Goal: Task Accomplishment & Management: Manage account settings

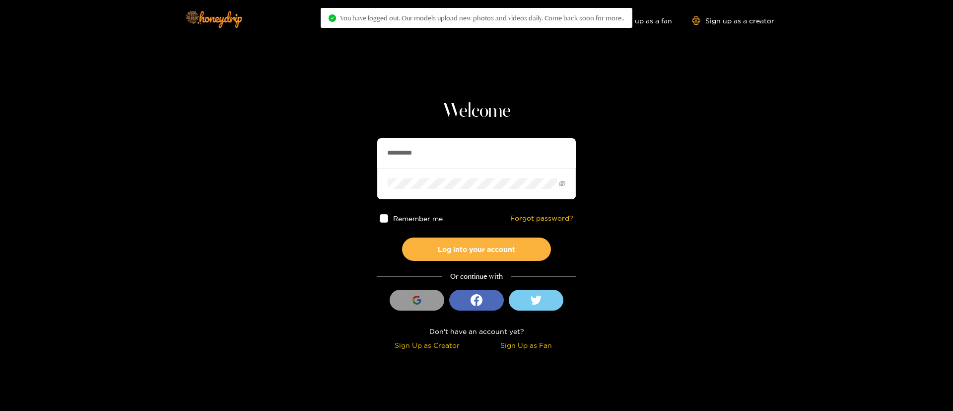
click at [459, 158] on input "**********" at bounding box center [476, 153] width 199 height 30
type input "*"
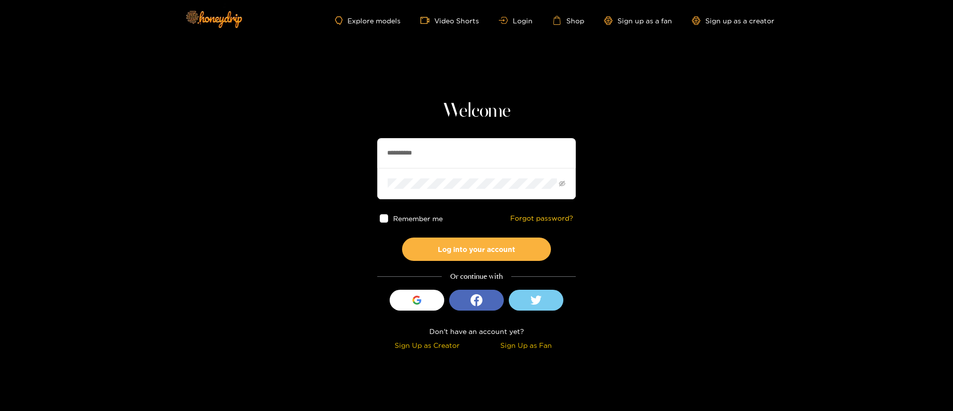
click at [491, 132] on div "**********" at bounding box center [476, 226] width 199 height 254
click at [485, 143] on input "**********" at bounding box center [476, 153] width 199 height 30
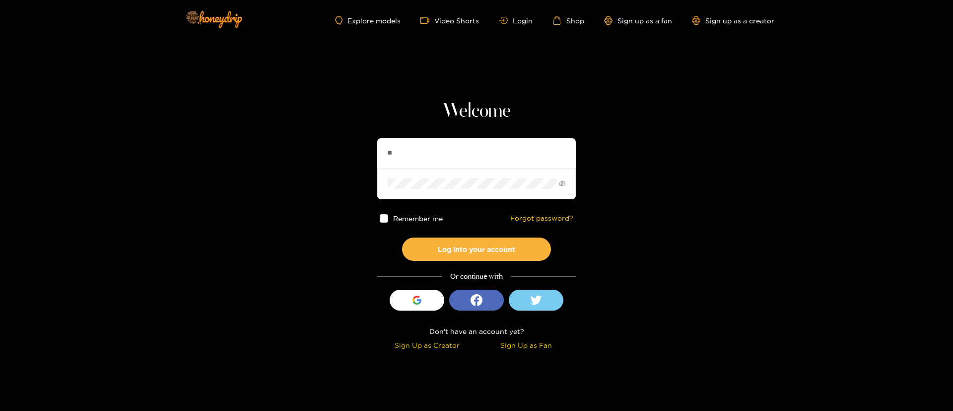
type input "*"
type input "**********"
click at [501, 242] on button "Log into your account" at bounding box center [476, 248] width 149 height 23
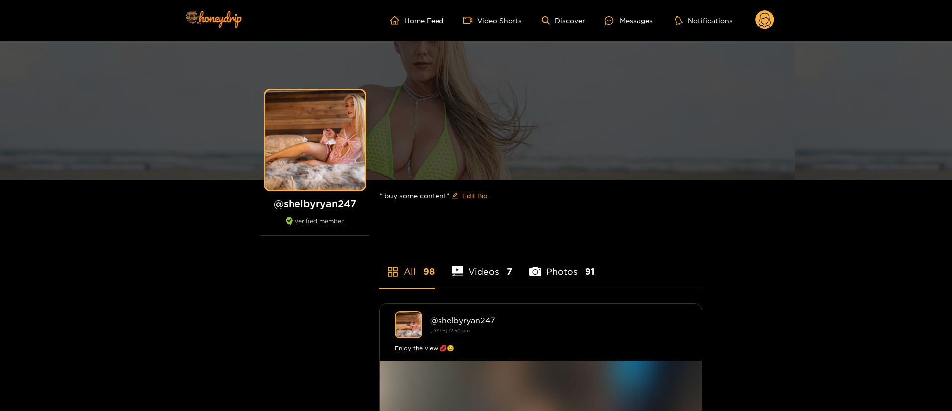
click at [639, 14] on ul "Home Feed Video Shorts Discover Messages Notifications" at bounding box center [582, 20] width 384 height 20
click at [630, 19] on div "Messages" at bounding box center [629, 20] width 48 height 11
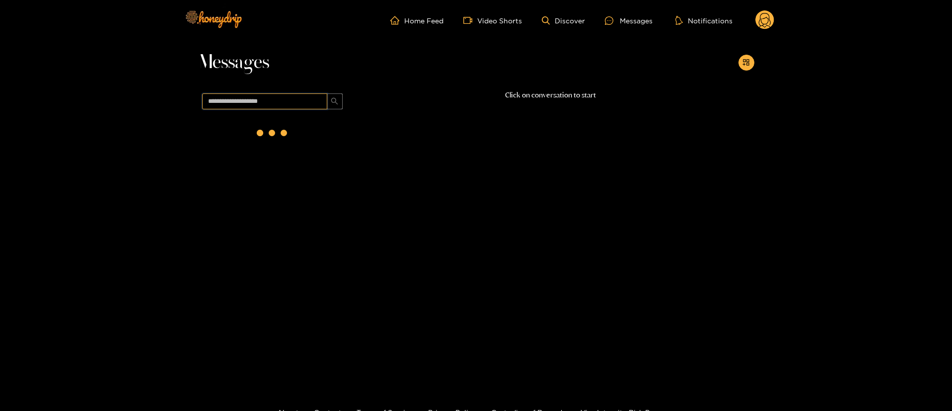
click at [310, 94] on input "text" at bounding box center [264, 101] width 125 height 16
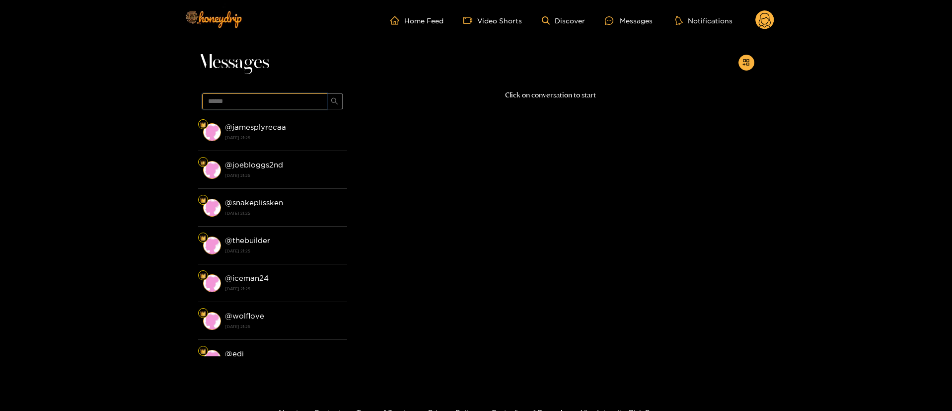
type input "******"
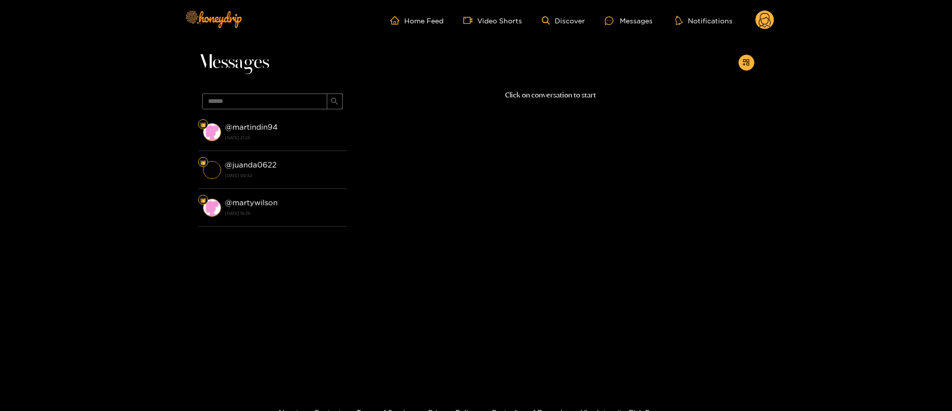
click at [277, 132] on div "@ martindin94 24 September 2025 21:25" at bounding box center [283, 132] width 117 height 22
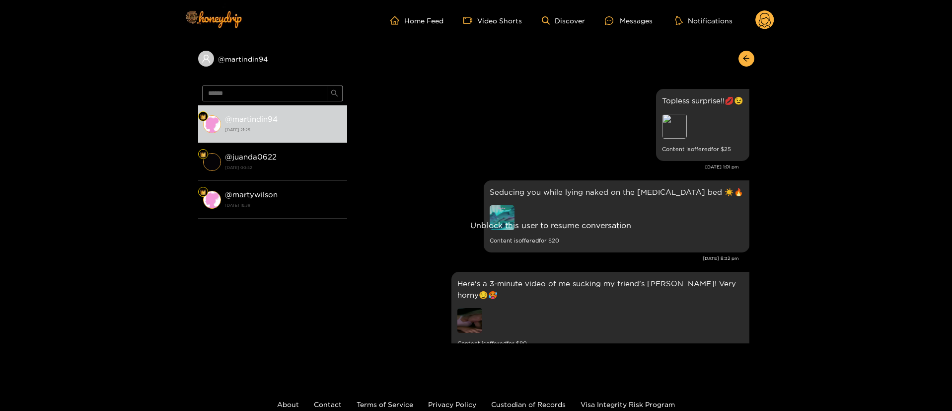
scroll to position [2117, 0]
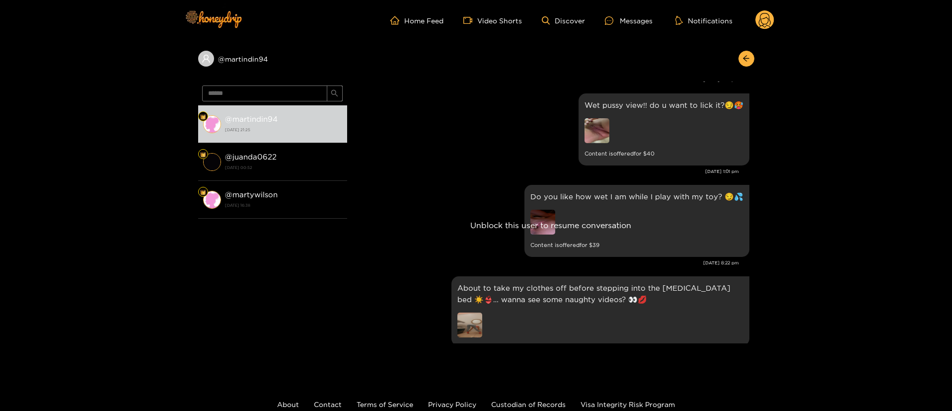
click at [769, 12] on circle at bounding box center [764, 19] width 19 height 19
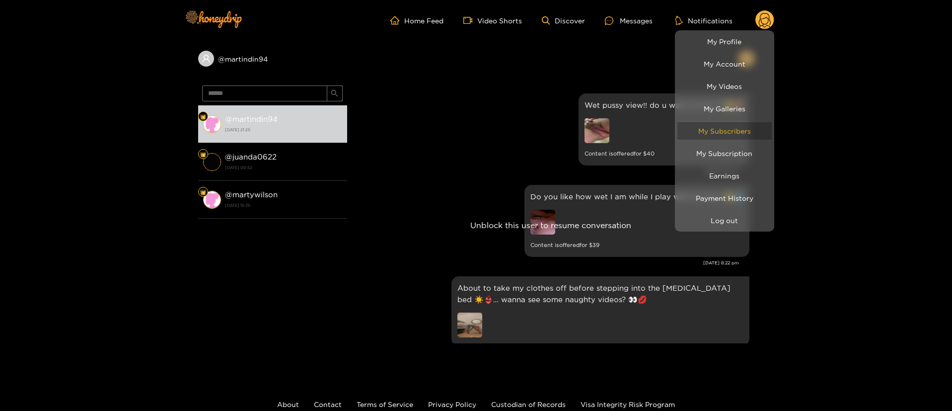
click at [739, 127] on link "My Subscribers" at bounding box center [724, 130] width 94 height 17
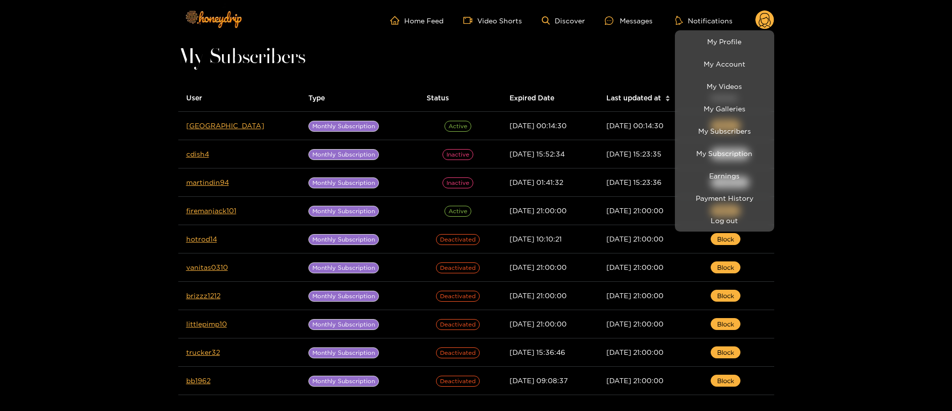
click at [875, 245] on div at bounding box center [476, 205] width 952 height 411
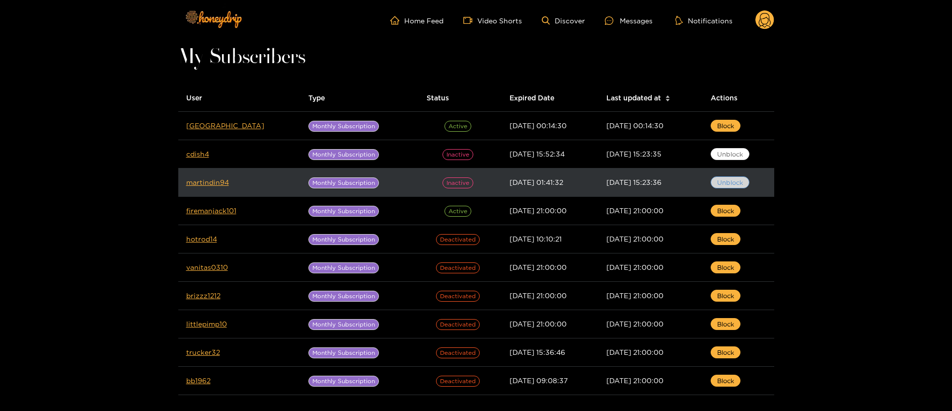
click at [729, 180] on span "Unblock" at bounding box center [730, 182] width 26 height 10
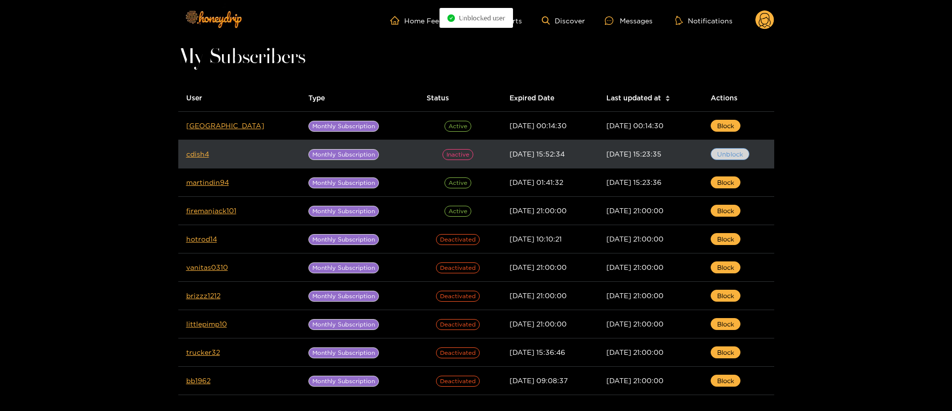
click at [731, 157] on span "Unblock" at bounding box center [730, 154] width 26 height 10
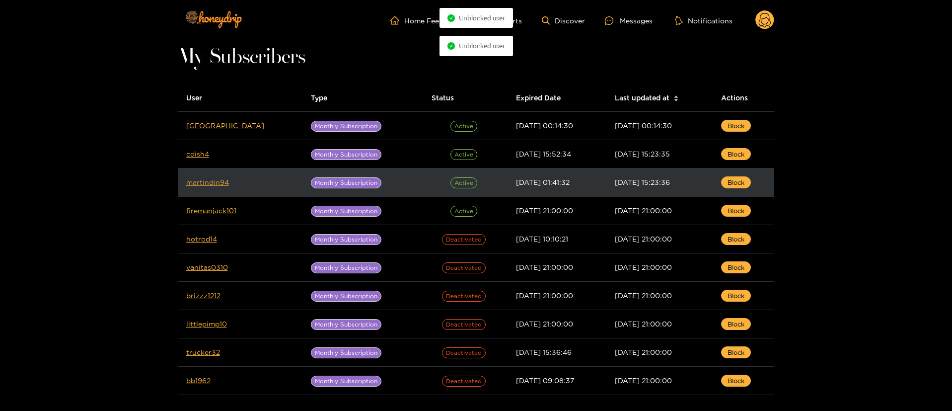
click at [203, 183] on link "martindin94" at bounding box center [207, 181] width 43 height 7
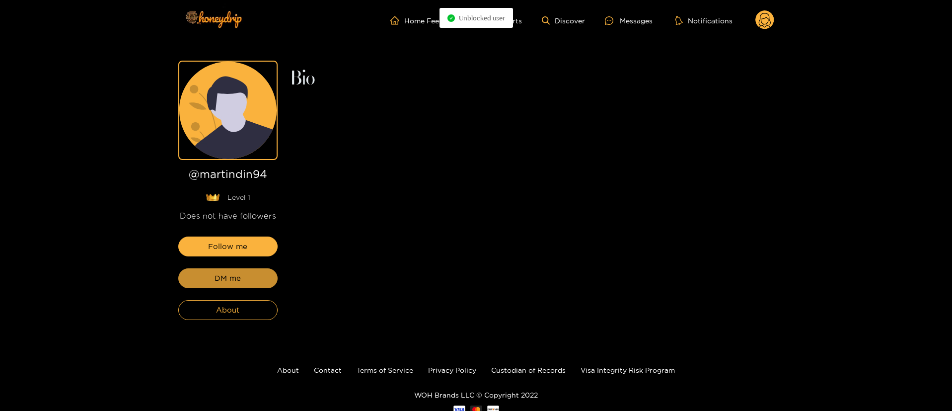
click at [243, 279] on button "DM me" at bounding box center [227, 278] width 99 height 20
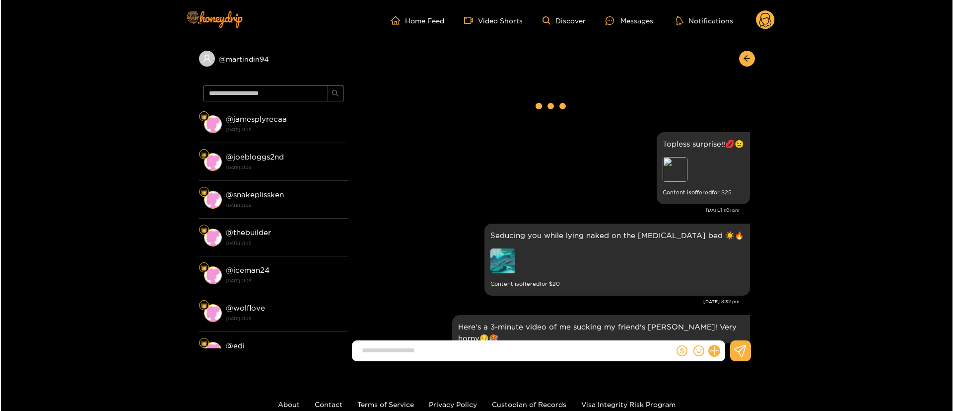
scroll to position [2160, 0]
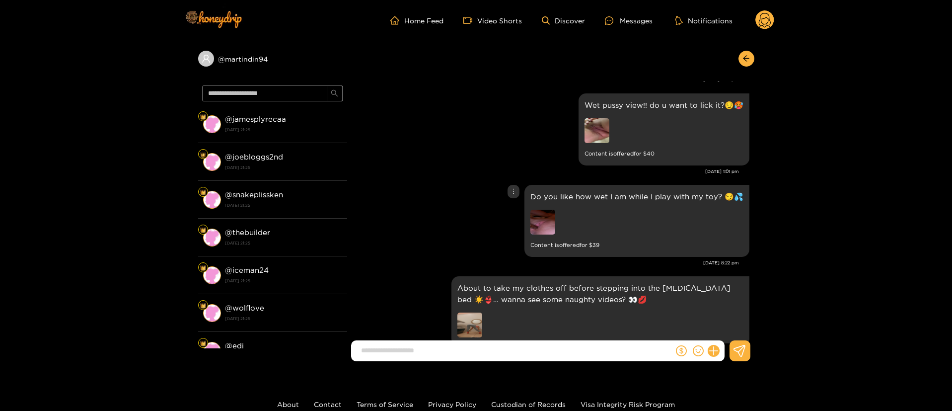
click at [536, 210] on img at bounding box center [542, 222] width 25 height 25
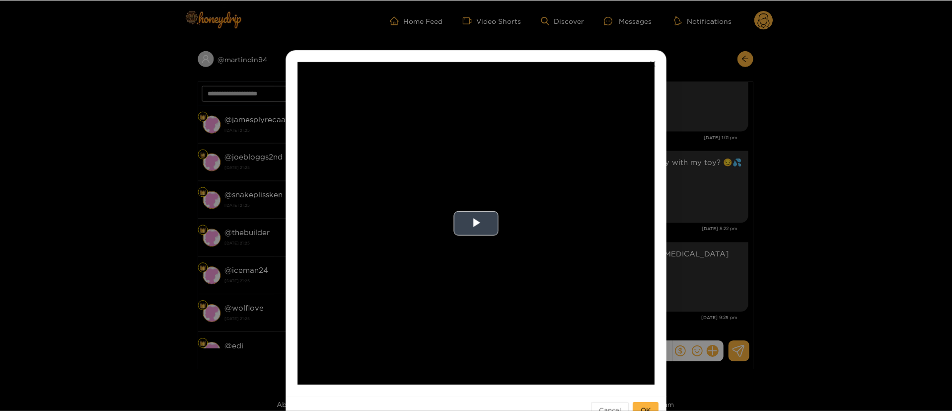
scroll to position [2117, 0]
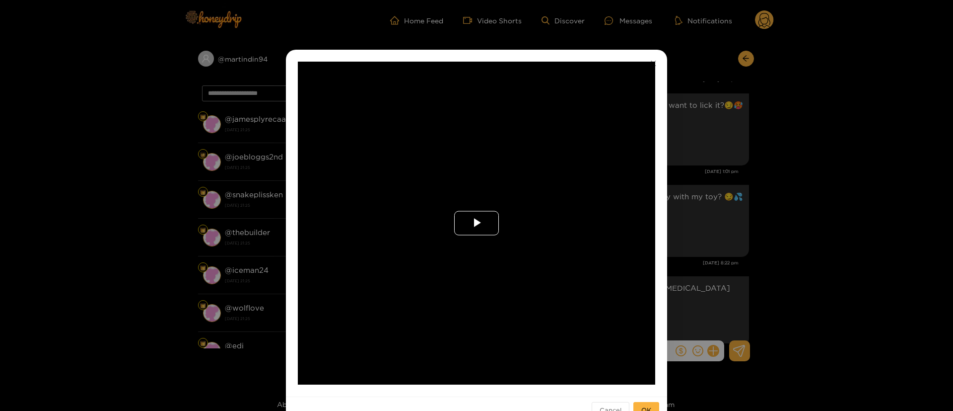
click at [477, 223] on span "Video Player" at bounding box center [477, 223] width 0 height 0
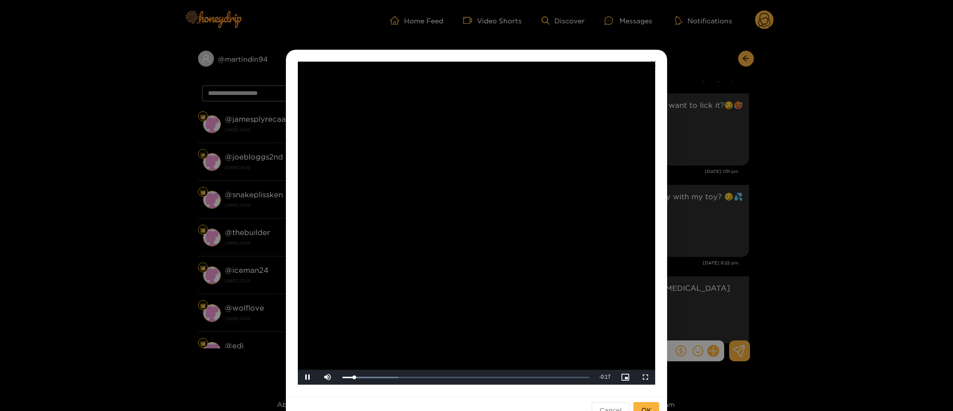
click at [706, 161] on div "**********" at bounding box center [476, 205] width 953 height 411
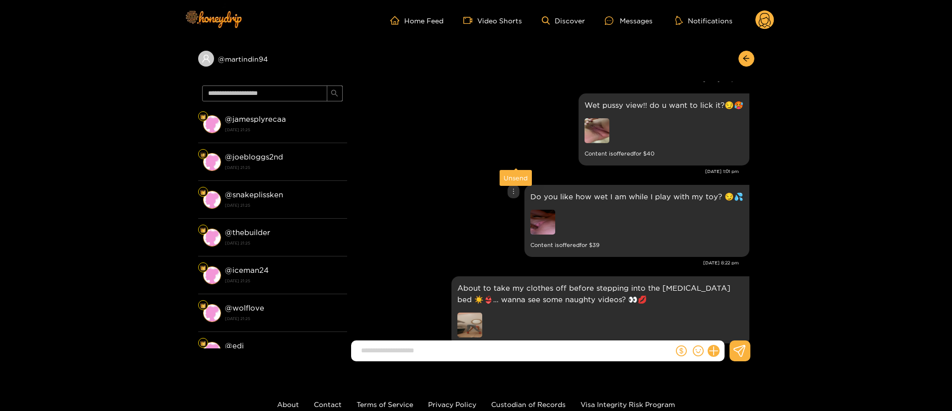
click at [513, 188] on icon "more" at bounding box center [513, 191] width 7 height 7
click at [512, 175] on div "Unsend" at bounding box center [515, 178] width 24 height 10
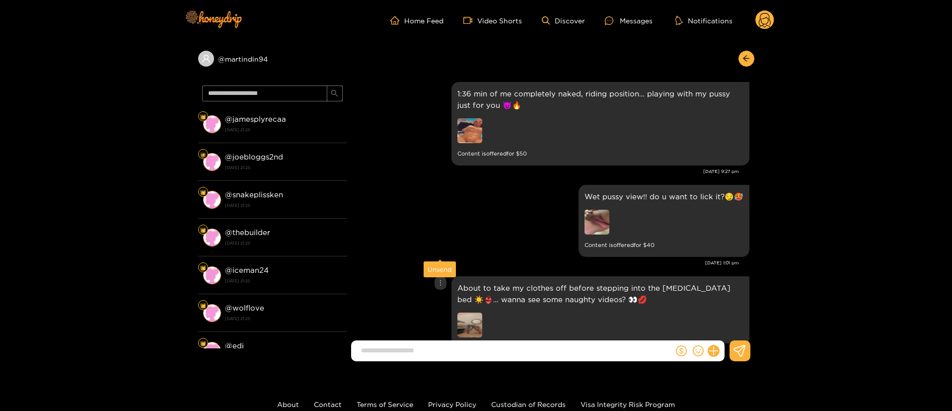
click at [439, 279] on icon "more" at bounding box center [440, 282] width 7 height 7
click at [441, 267] on div "Unsend" at bounding box center [440, 269] width 24 height 10
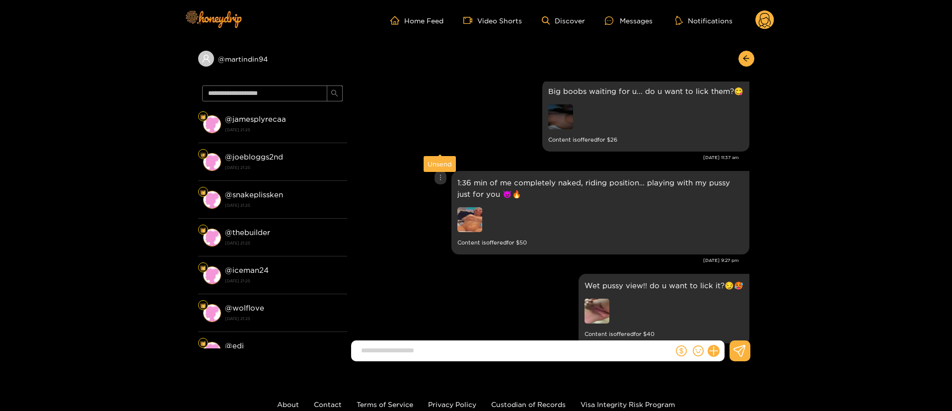
click at [435, 171] on div at bounding box center [440, 177] width 12 height 13
click at [542, 287] on div "Wet pussy view!! do u want to lick it?😏🥵 Content is offered for $ 40" at bounding box center [550, 309] width 397 height 77
click at [391, 257] on div "Sep. 16, 9:27 pm" at bounding box center [545, 260] width 387 height 7
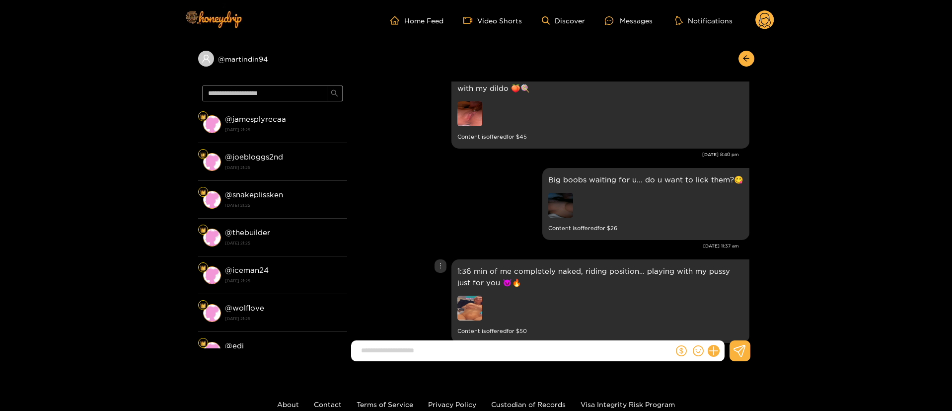
scroll to position [1848, 0]
click at [437, 263] on icon "more" at bounding box center [440, 266] width 7 height 7
click at [441, 252] on div "Unsend" at bounding box center [440, 253] width 24 height 10
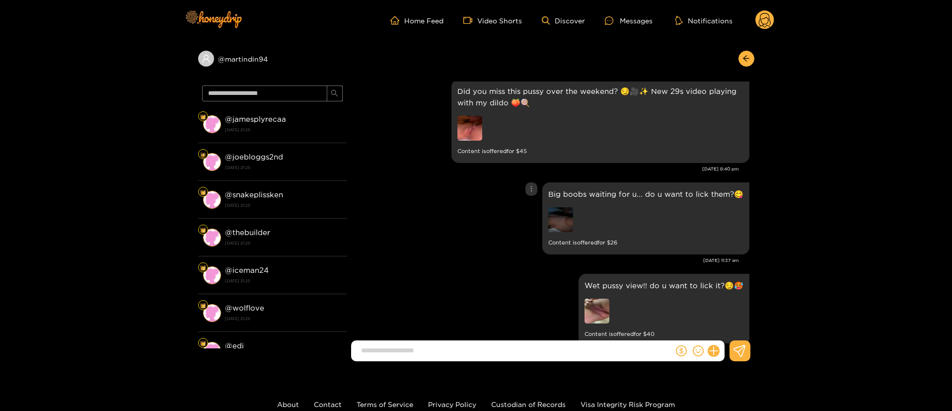
click at [438, 188] on div "Big boobs waiting for u... do u want to lick them?😋 Content is offered for $ 26" at bounding box center [550, 218] width 397 height 77
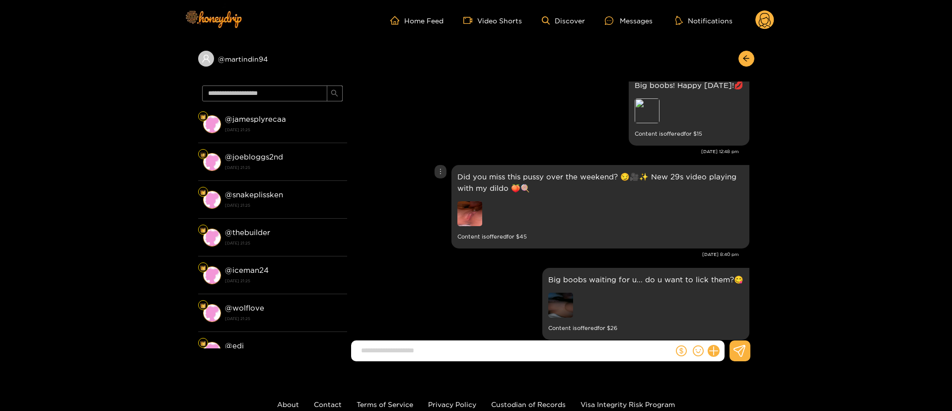
scroll to position [1745, 0]
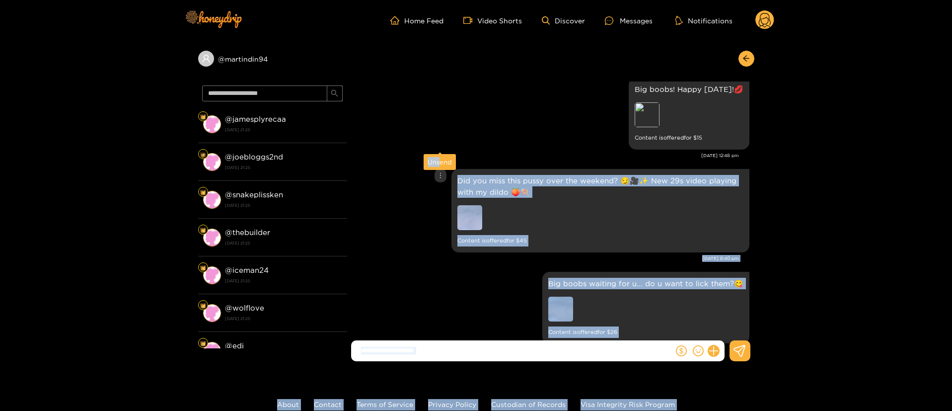
drag, startPoint x: 442, startPoint y: 141, endPoint x: 439, endPoint y: 165, distance: 24.5
click at [439, 165] on body "Home Feed Video Shorts Discover Messages Notifications 0 @ martindin94 @ jamesp…" at bounding box center [476, 205] width 952 height 411
click at [411, 185] on div "Did you miss this pussy over the weekend? 😏🎥✨ New 29s video playing with my dil…" at bounding box center [550, 210] width 397 height 88
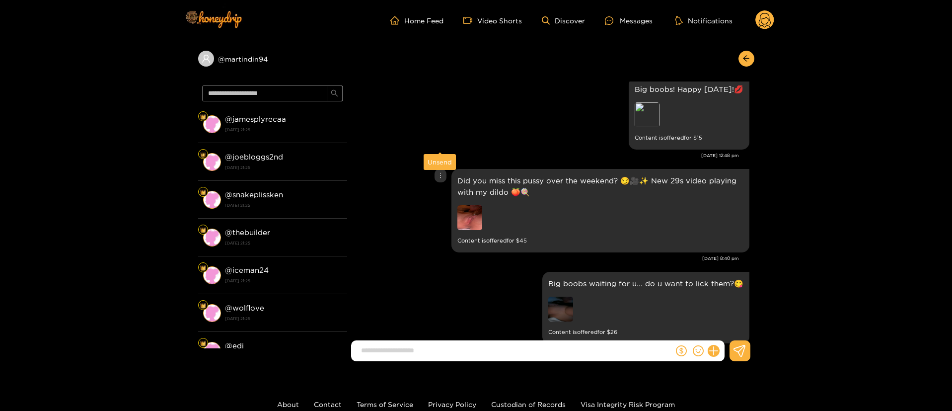
click at [438, 172] on icon "more" at bounding box center [440, 175] width 7 height 7
click at [437, 162] on div "Unsend" at bounding box center [440, 162] width 24 height 10
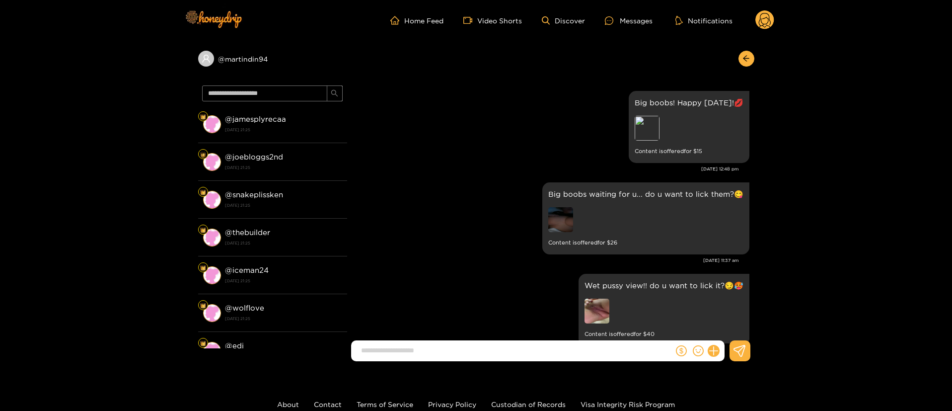
click at [433, 165] on div "Sep. 15, 12:48 pm" at bounding box center [545, 168] width 387 height 7
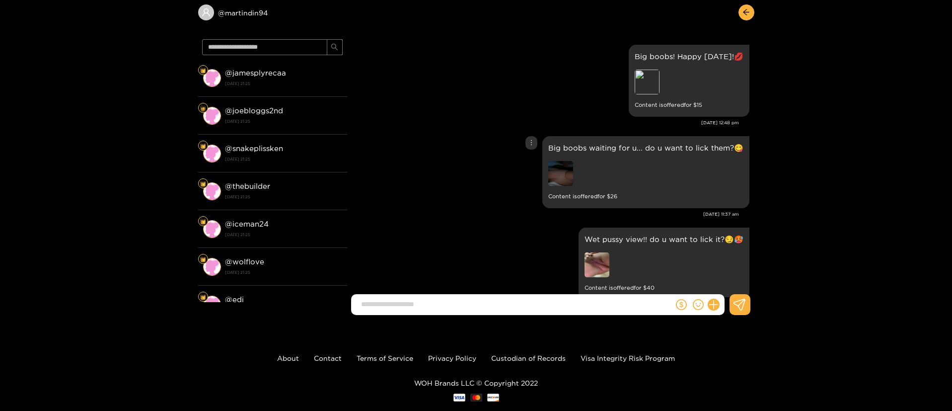
scroll to position [67, 0]
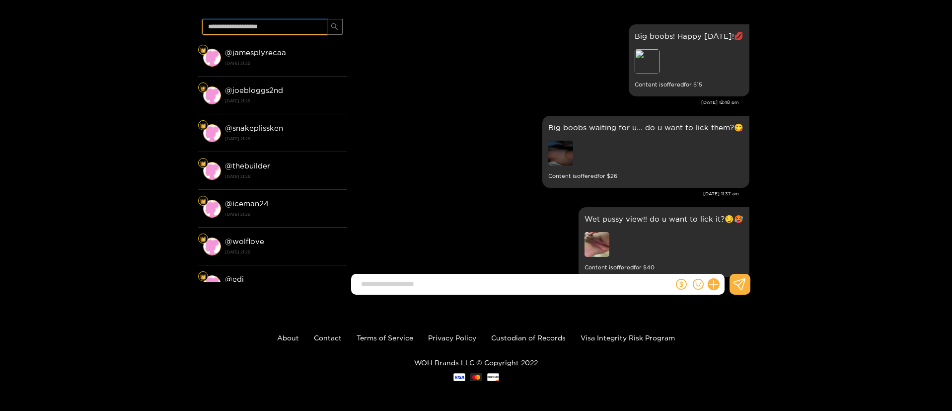
click at [293, 25] on input "text" at bounding box center [264, 27] width 125 height 16
type input "*****"
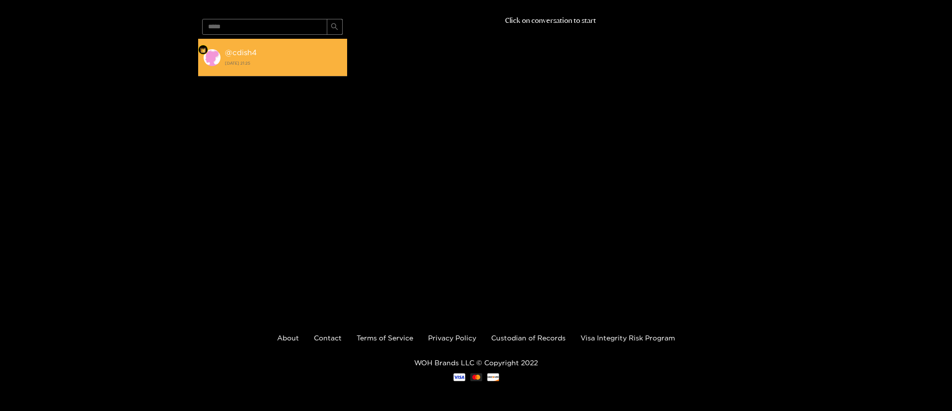
click at [289, 68] on div "@ cdish4 24 September 2025 21:25" at bounding box center [283, 57] width 117 height 22
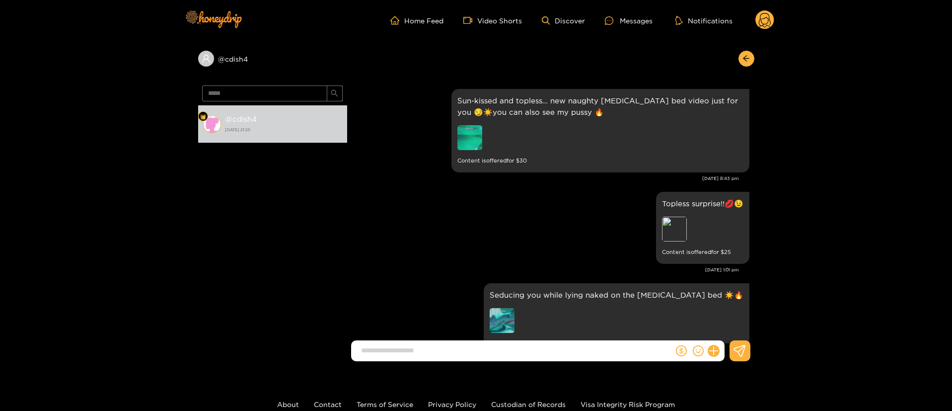
scroll to position [2129, 0]
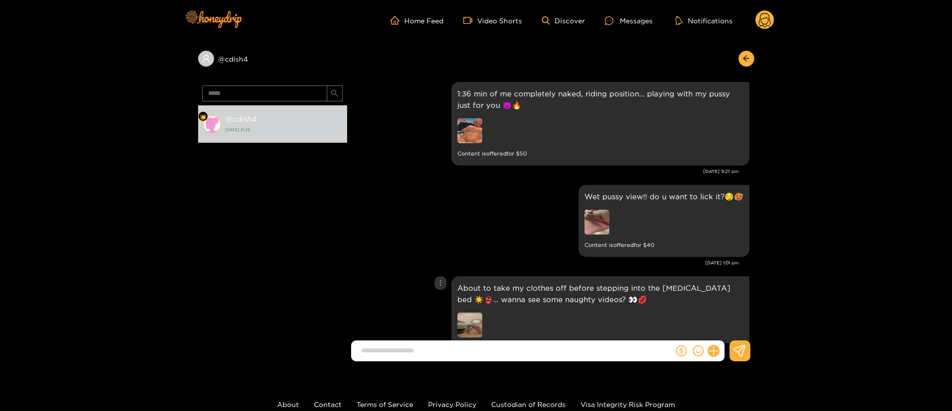
click at [446, 274] on div "About to take my clothes off before stepping into the tanning bed ☀️👙… wanna se…" at bounding box center [550, 311] width 397 height 74
click at [443, 276] on div at bounding box center [440, 282] width 12 height 13
click at [443, 266] on div "Unsend" at bounding box center [440, 269] width 24 height 10
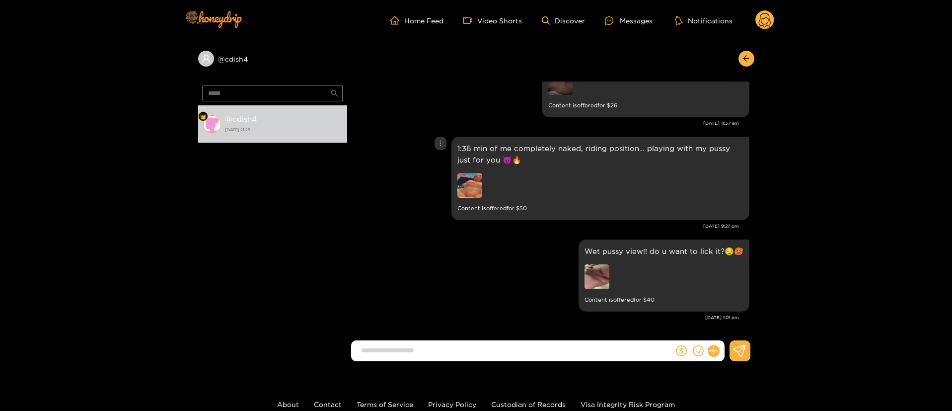
scroll to position [2040, 0]
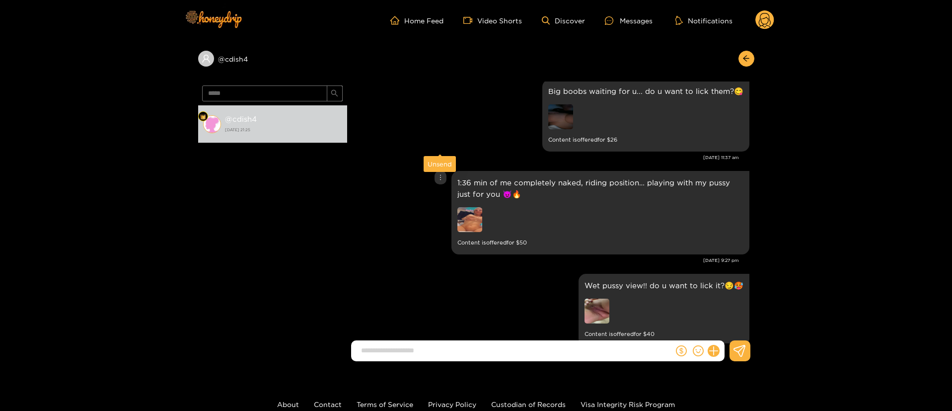
click at [441, 171] on div at bounding box center [440, 177] width 12 height 13
click at [437, 161] on div "Unsend" at bounding box center [440, 164] width 24 height 10
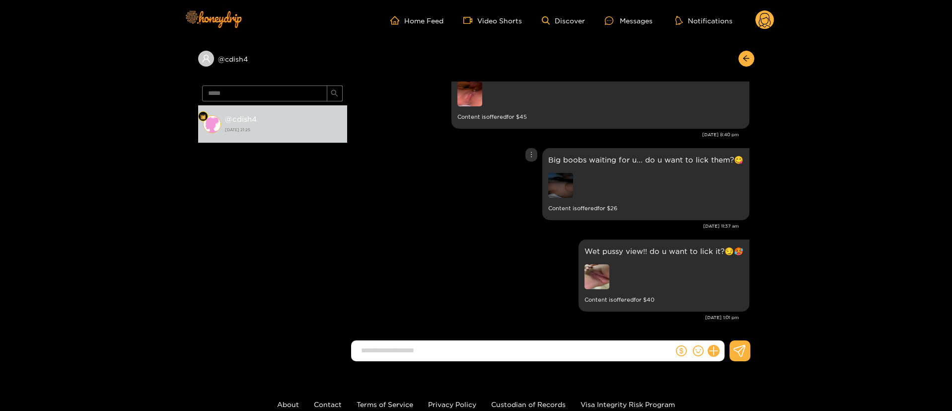
scroll to position [1937, 0]
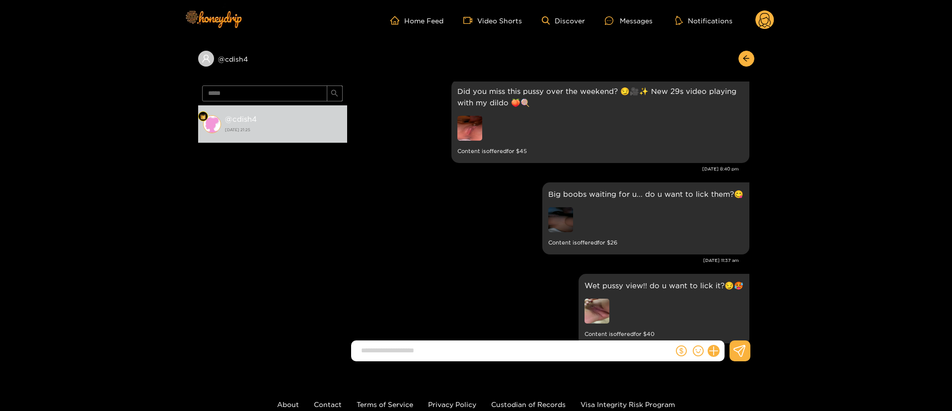
click at [414, 143] on div "Did you miss this pussy over the weekend? 😏🎥✨ New 29s video playing with my dil…" at bounding box center [550, 128] width 397 height 103
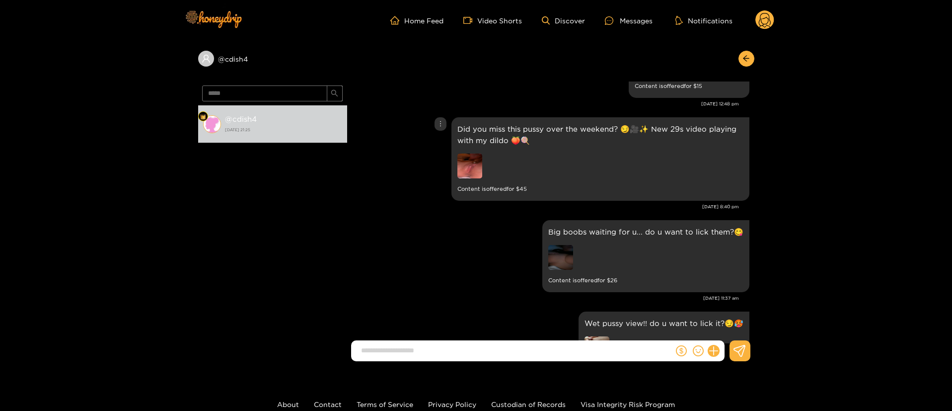
scroll to position [1848, 0]
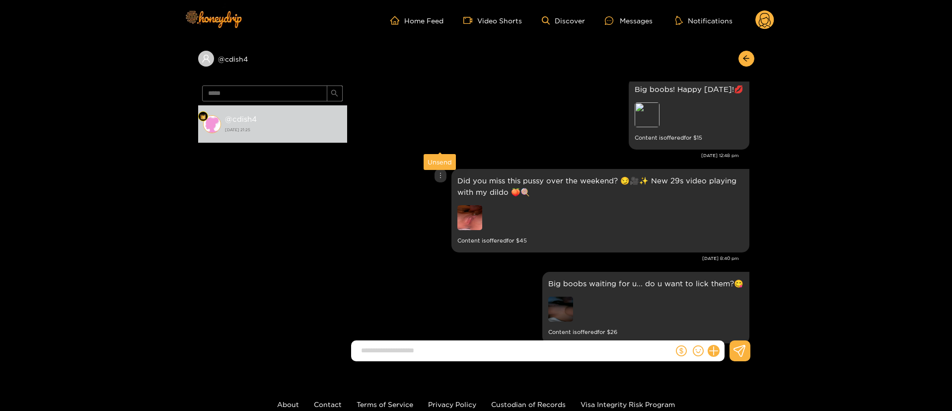
click at [437, 172] on icon "more" at bounding box center [440, 175] width 7 height 7
click at [435, 159] on div "Unsend" at bounding box center [440, 162] width 24 height 10
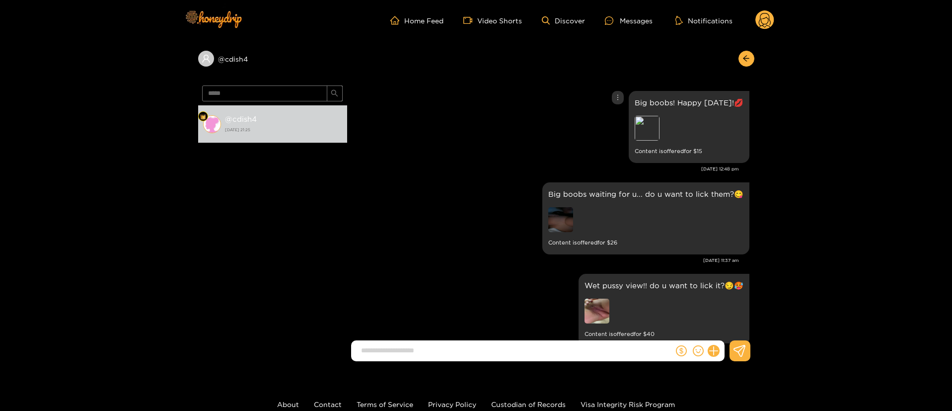
click at [514, 114] on div "Big boobs! Happy Monday!💋 Preview Content is offered for $ 15" at bounding box center [550, 126] width 397 height 77
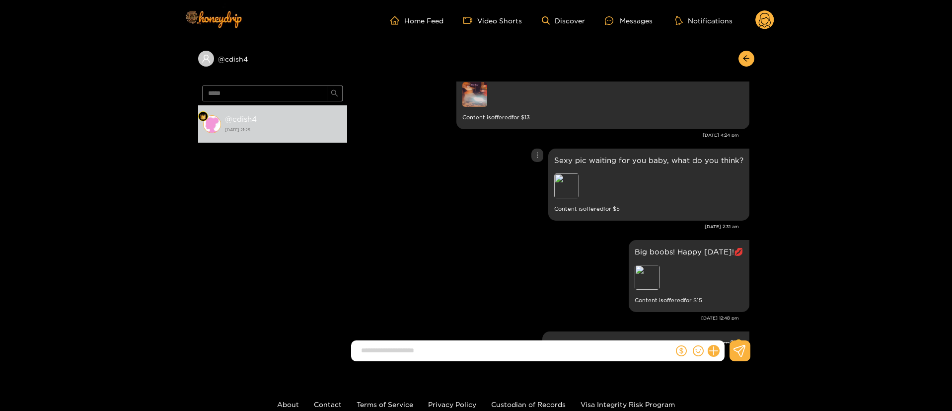
click at [497, 146] on div "Sexy pic waiting for you baby, what do you think? Preview Content is offered fo…" at bounding box center [550, 184] width 397 height 77
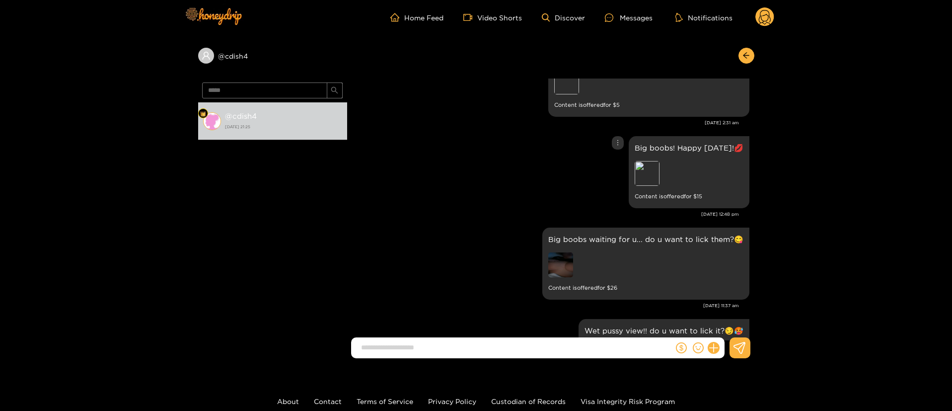
scroll to position [1834, 0]
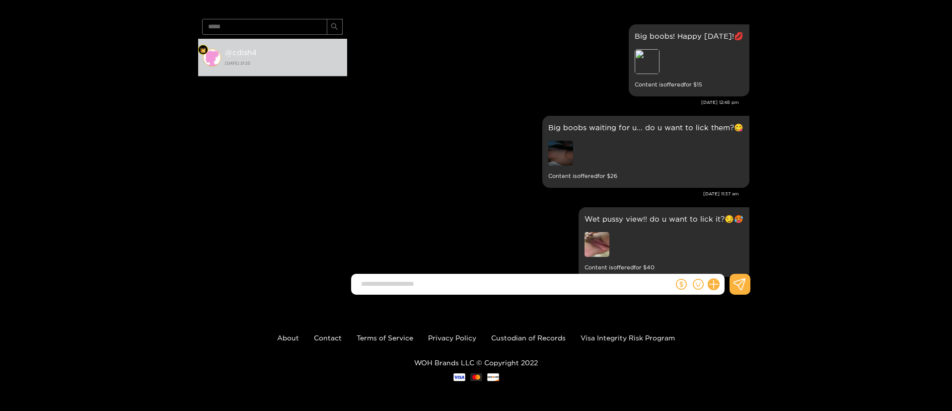
click at [863, 162] on div "@ cdish4 ***** @ cdish4 24 September 2025 21:25 Casey Dishongh Sun-kissed and t…" at bounding box center [476, 138] width 952 height 328
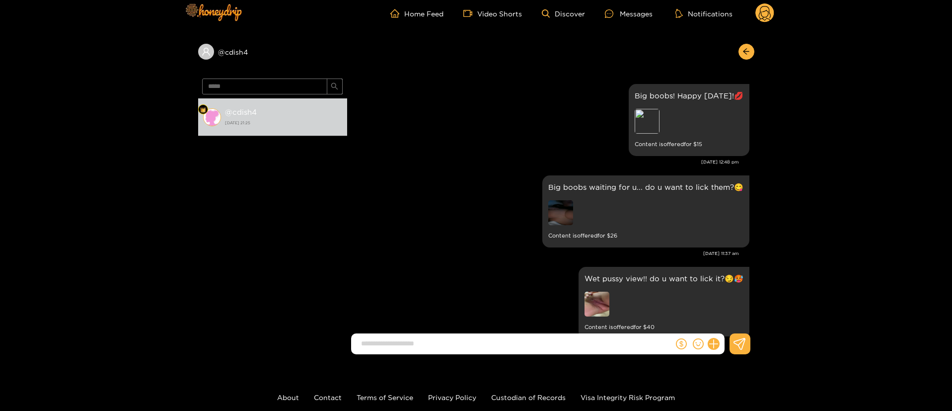
scroll to position [0, 0]
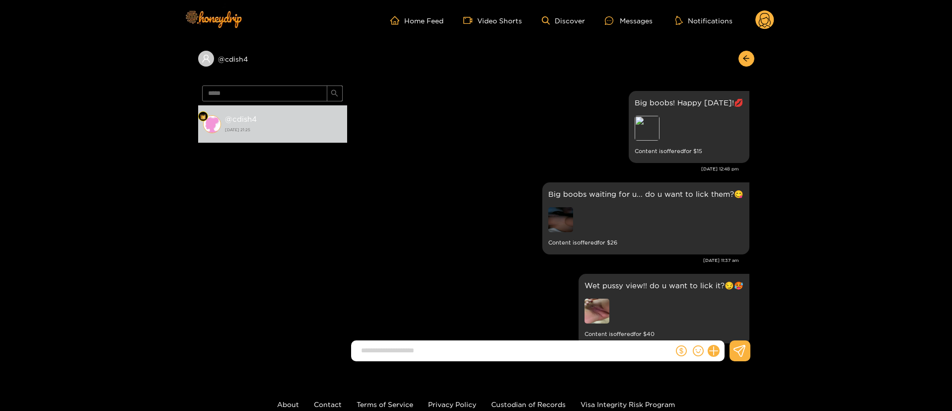
click at [758, 26] on icon at bounding box center [764, 20] width 19 height 20
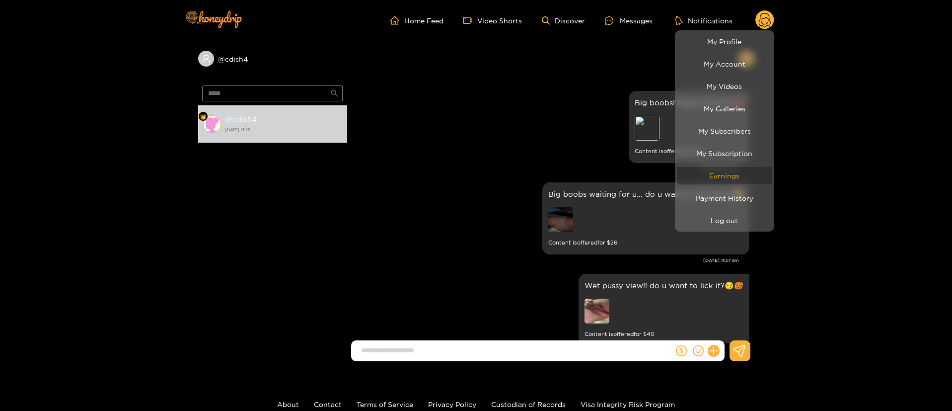
click at [752, 176] on link "Earnings" at bounding box center [724, 175] width 94 height 17
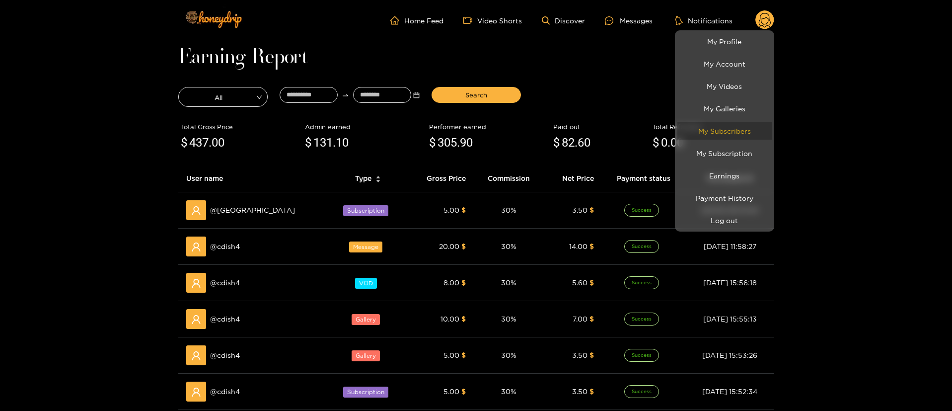
click at [730, 129] on link "My Subscribers" at bounding box center [724, 130] width 94 height 17
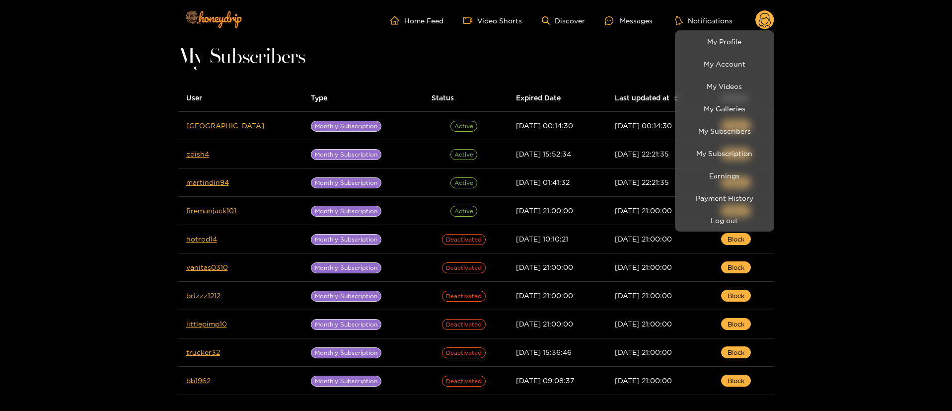
click at [646, 57] on div at bounding box center [476, 205] width 952 height 411
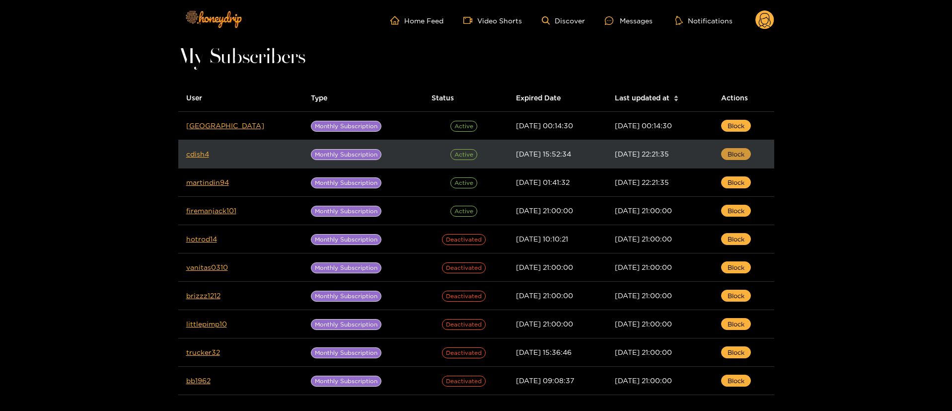
click at [734, 153] on span "Block" at bounding box center [735, 154] width 17 height 10
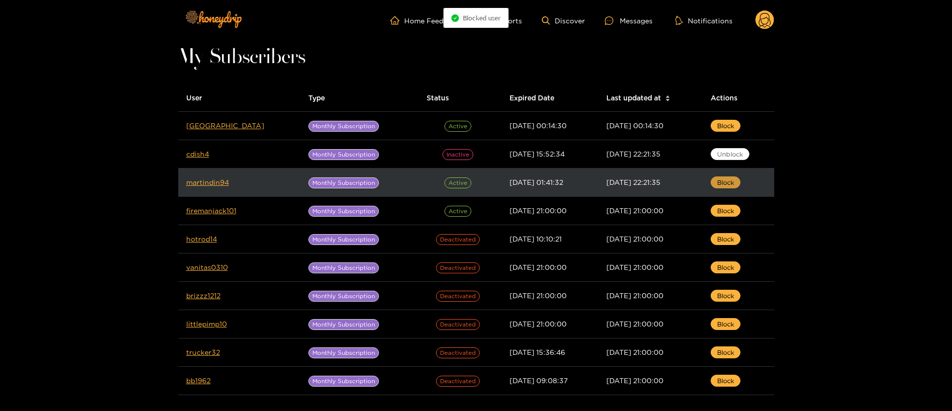
click at [733, 179] on span "Block" at bounding box center [725, 182] width 17 height 10
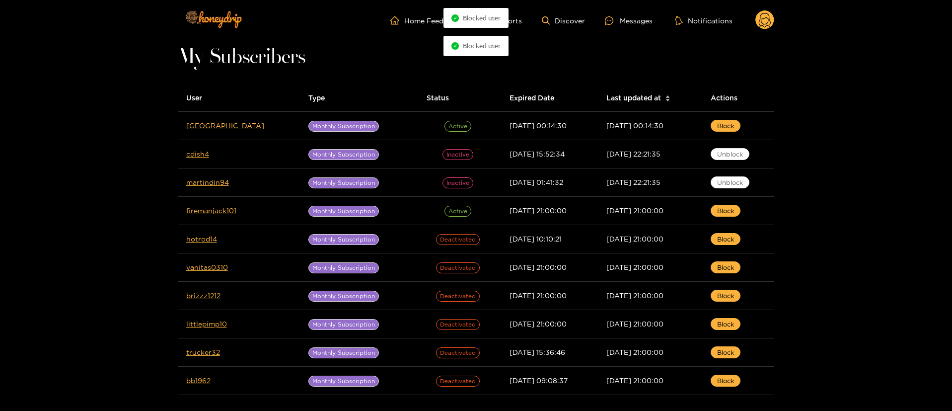
click at [763, 22] on circle at bounding box center [764, 19] width 19 height 19
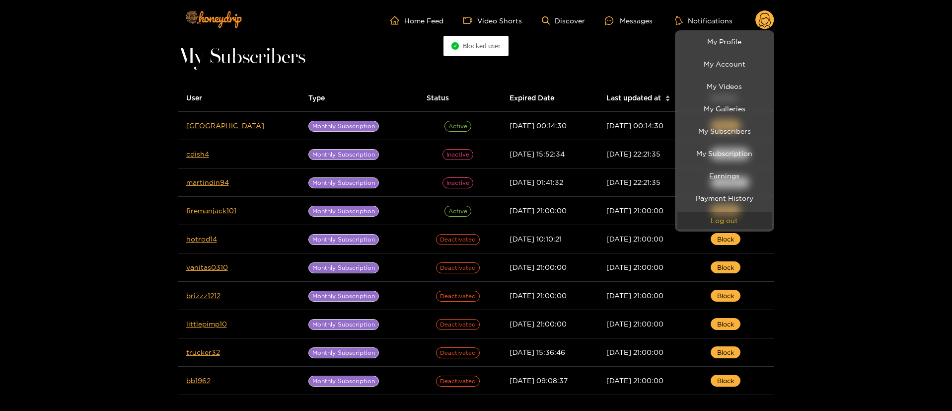
click at [749, 215] on button "Log out" at bounding box center [724, 220] width 94 height 17
